Goal: Transaction & Acquisition: Book appointment/travel/reservation

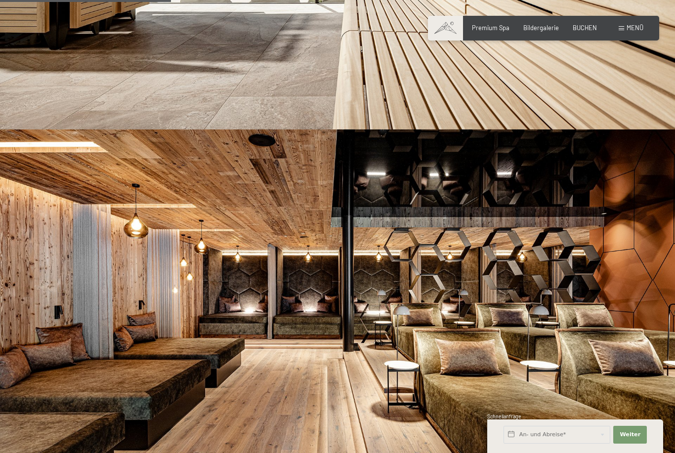
scroll to position [726, 0]
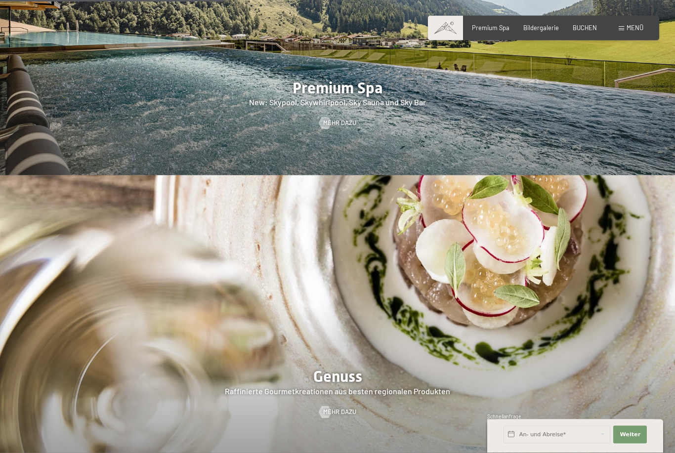
scroll to position [1279, 0]
click at [590, 27] on span "BUCHEN" at bounding box center [584, 28] width 24 height 8
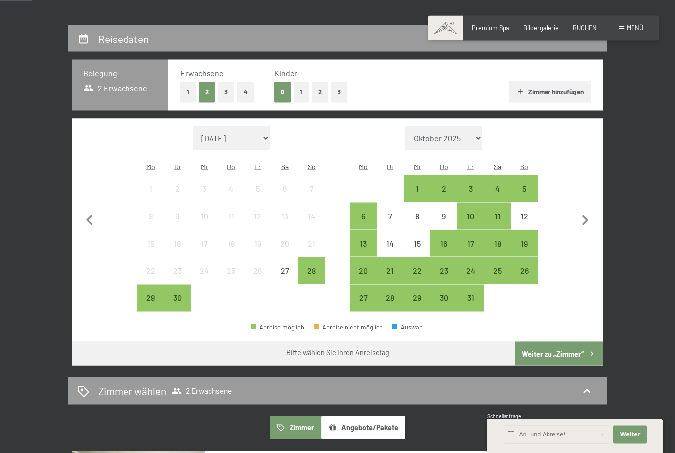
scroll to position [154, 0]
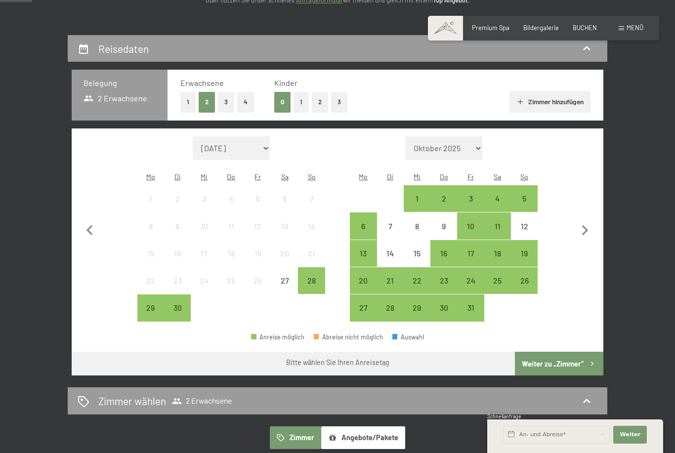
click at [585, 226] on icon "button" at bounding box center [585, 230] width 6 height 10
select select "[DATE]"
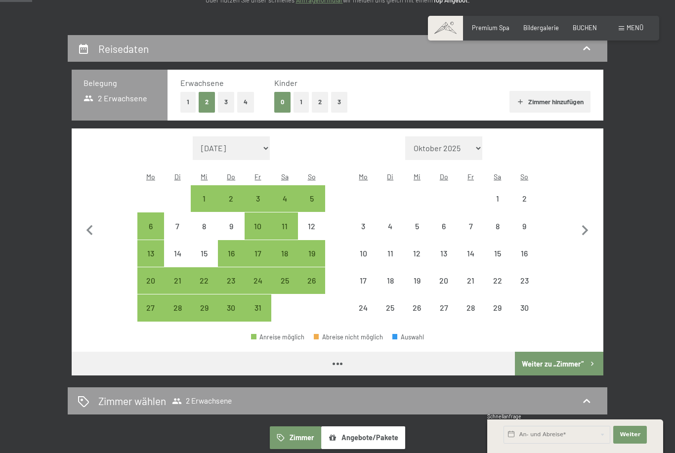
select select "[DATE]"
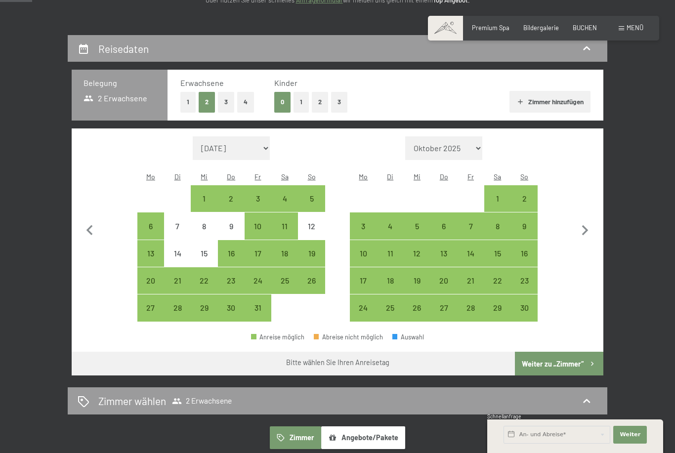
click at [523, 195] on div "2" at bounding box center [524, 207] width 25 height 25
select select "[DATE]"
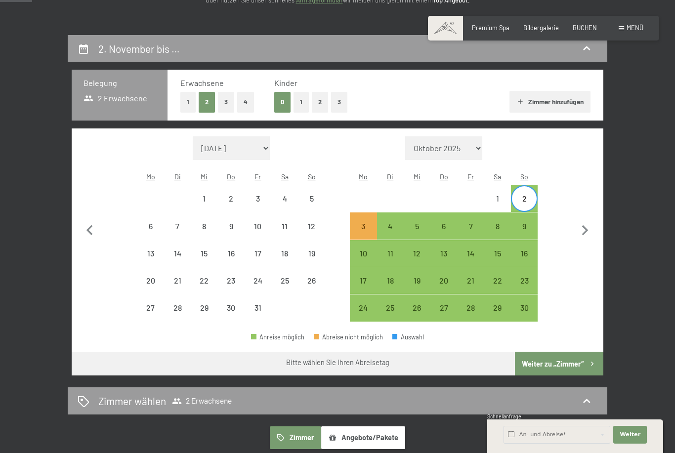
click at [411, 222] on div "5" at bounding box center [417, 234] width 25 height 25
select select "[DATE]"
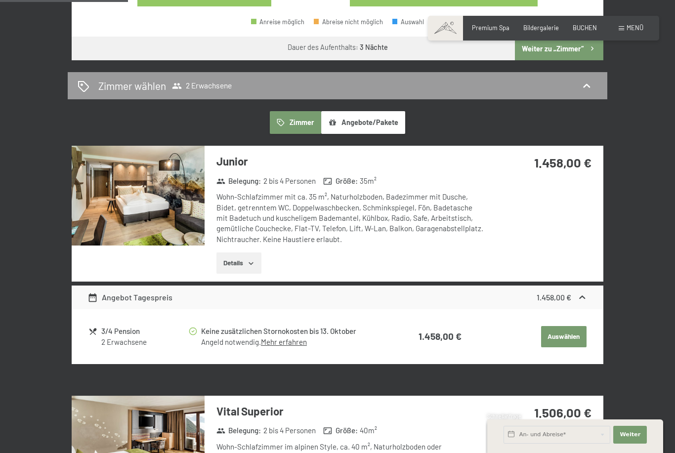
scroll to position [468, 0]
click at [113, 337] on div "2 Erwachsene" at bounding box center [144, 342] width 86 height 10
click at [578, 326] on button "Auswählen" at bounding box center [563, 337] width 45 height 22
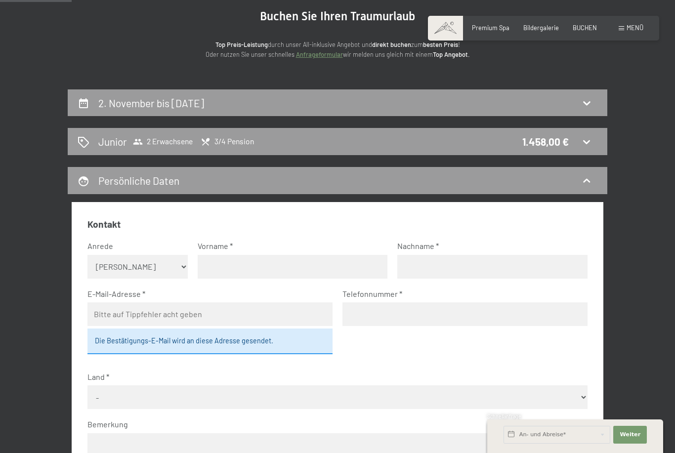
scroll to position [100, 0]
click at [113, 139] on h2 "Junior" at bounding box center [112, 141] width 29 height 14
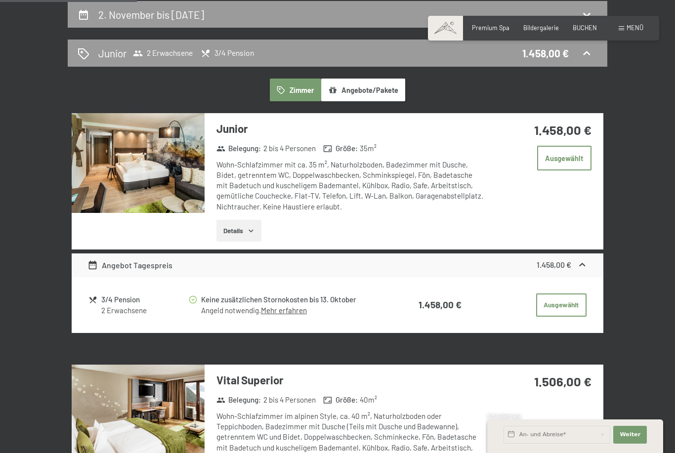
click at [160, 141] on img at bounding box center [138, 163] width 133 height 100
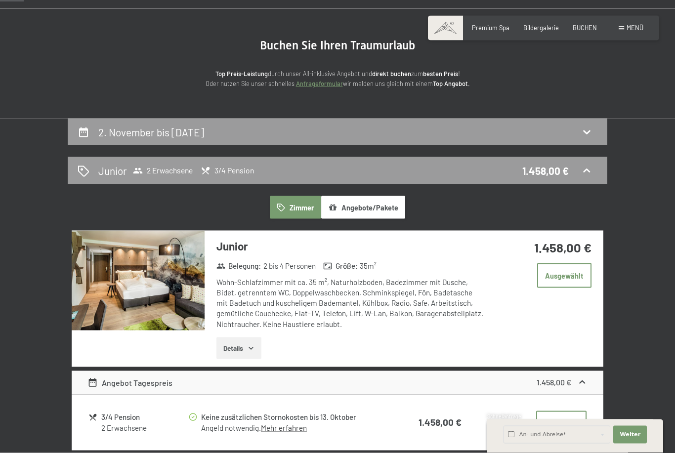
scroll to position [76, 0]
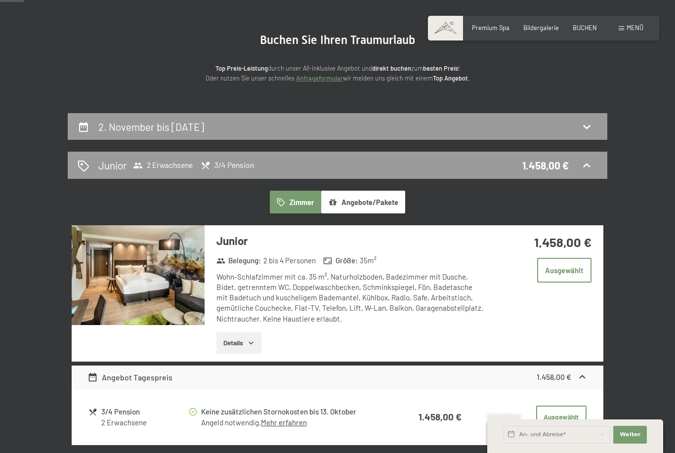
click at [236, 339] on button "Details" at bounding box center [238, 343] width 45 height 22
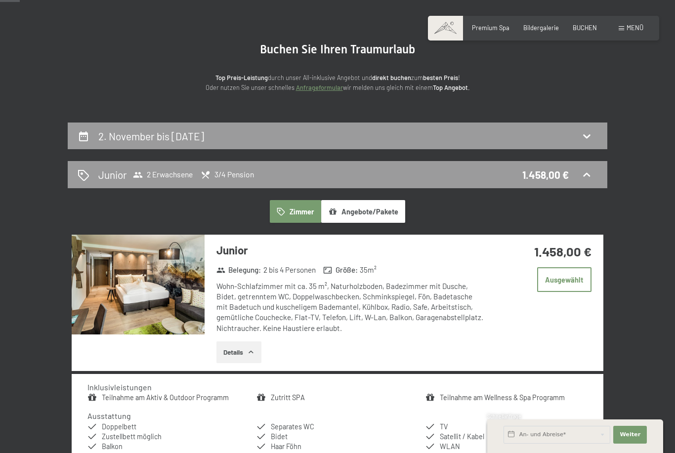
scroll to position [67, 0]
click at [348, 210] on button "Angebote/Pakete" at bounding box center [363, 211] width 84 height 23
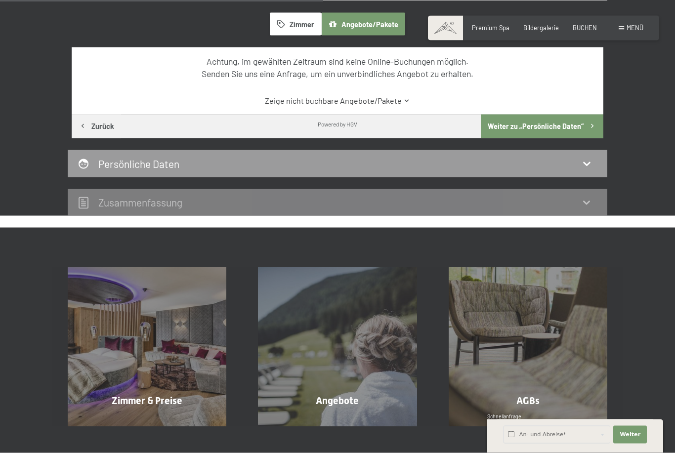
scroll to position [246, 0]
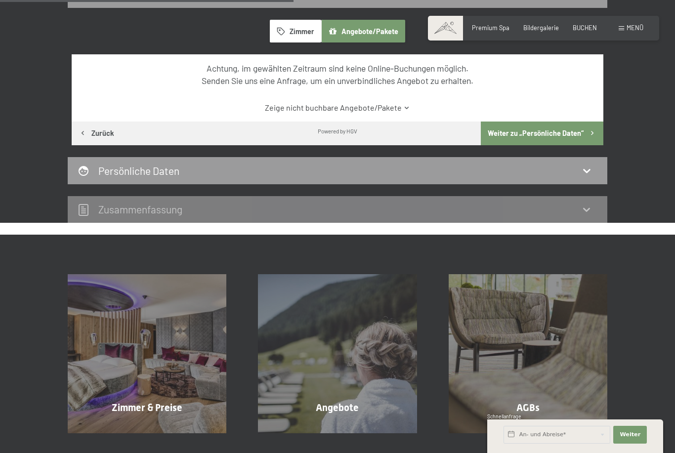
click at [586, 167] on icon at bounding box center [586, 170] width 12 height 12
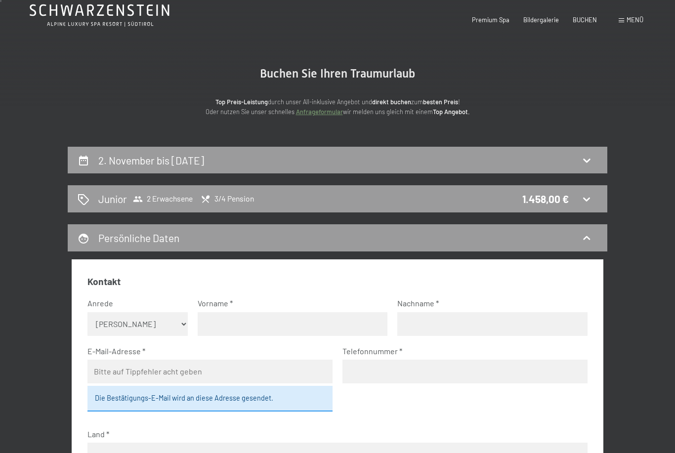
scroll to position [0, 0]
